Goal: Task Accomplishment & Management: Use online tool/utility

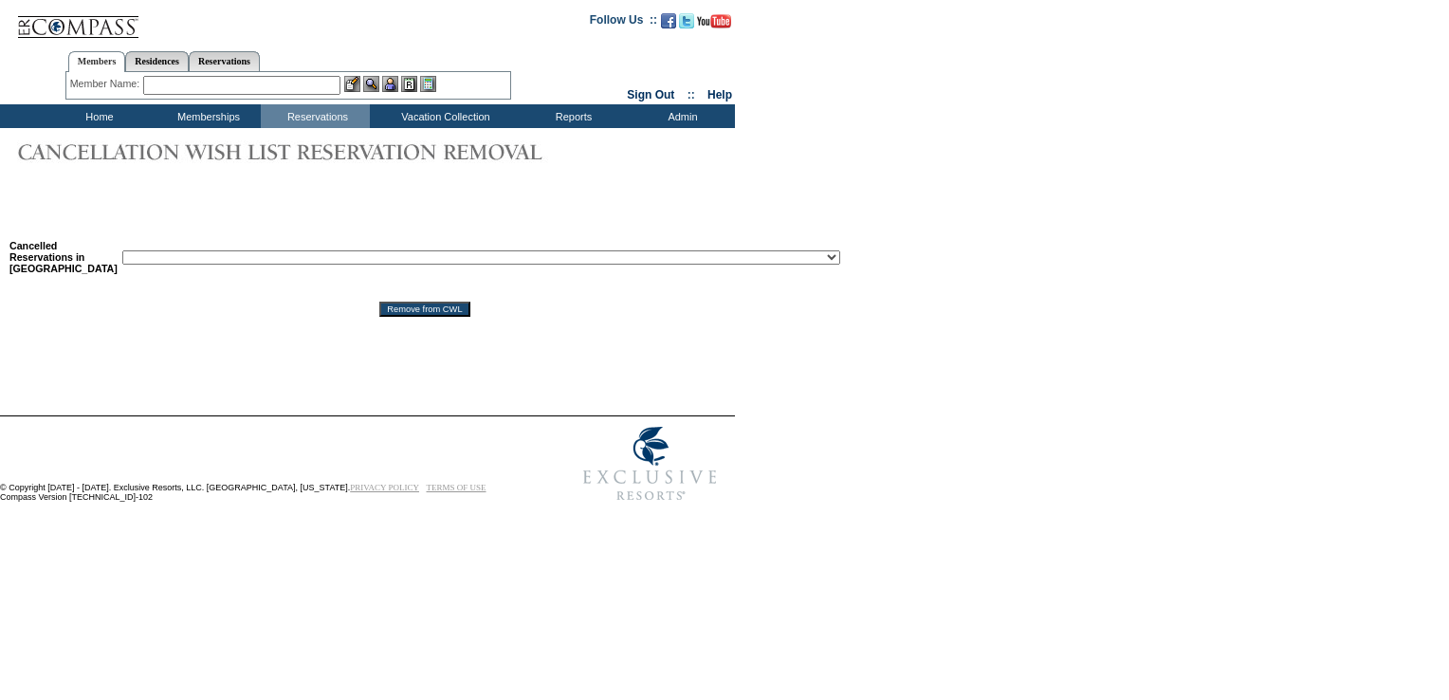
click at [359, 265] on select "Reservation ID: 1817610 ([GEOGRAPHIC_DATA], [US_STATE] - 1 [GEOGRAPHIC_DATA] : …" at bounding box center [481, 257] width 718 height 14
select select "1818993"
click at [122, 252] on select "Reservation ID: 1817610 ([GEOGRAPHIC_DATA], [US_STATE] - 1 [GEOGRAPHIC_DATA] : …" at bounding box center [481, 257] width 718 height 14
click at [379, 314] on input "Remove from CWL" at bounding box center [424, 309] width 90 height 15
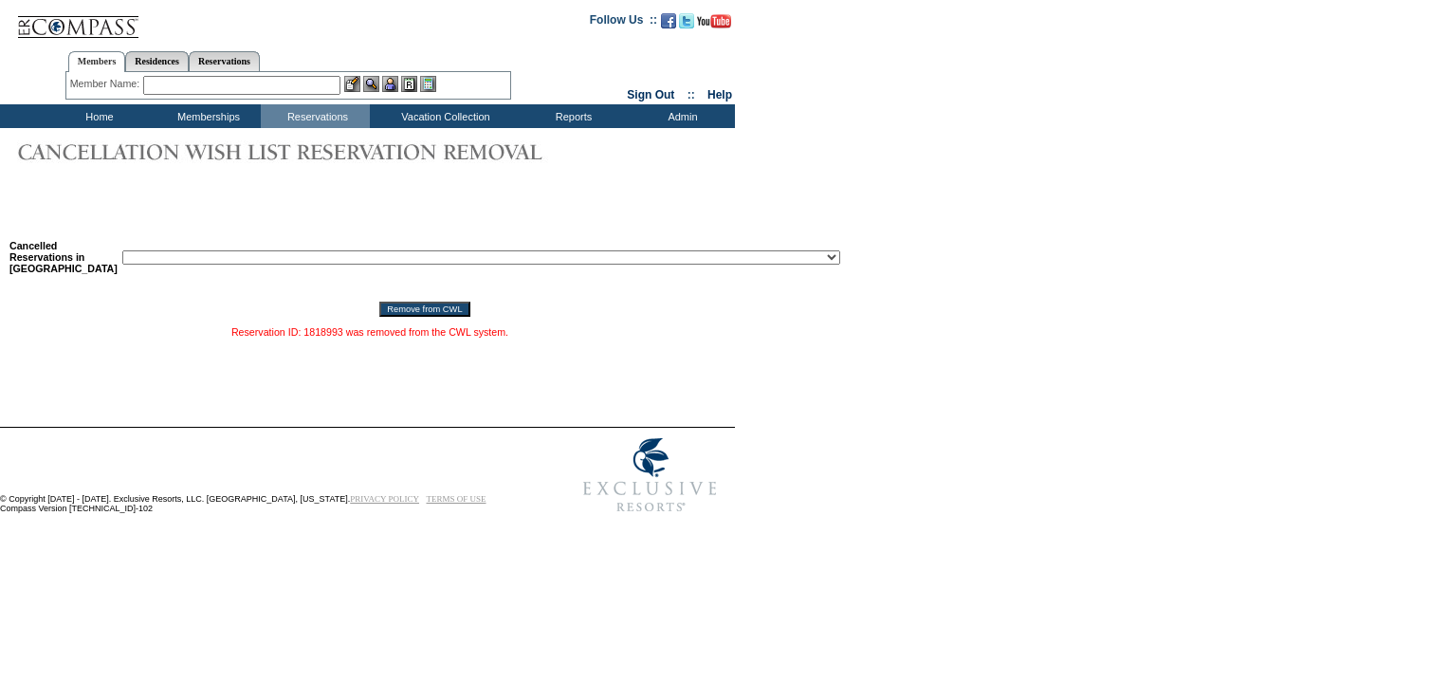
click at [106, 112] on td "Home" at bounding box center [97, 116] width 109 height 24
